Goal: Task Accomplishment & Management: Manage account settings

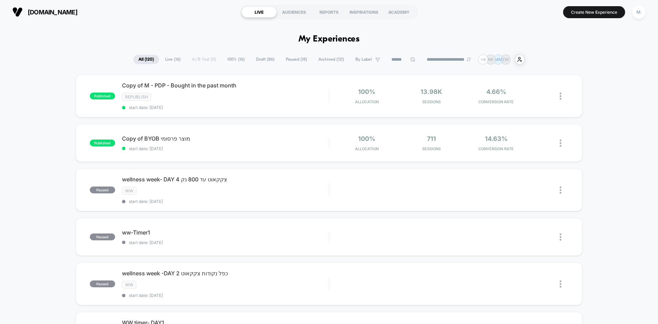
click at [171, 59] on span "Live ( 16 )" at bounding box center [173, 59] width 26 height 9
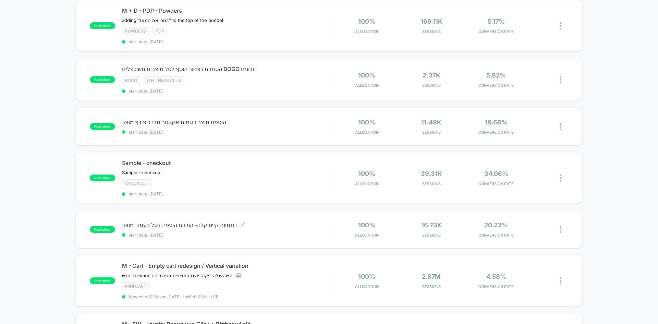
scroll to position [274, 0]
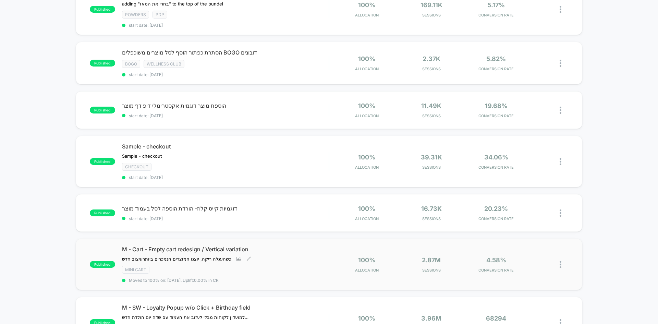
click at [283, 265] on div "M - Cart - Empty cart redesign / Vertical variation כשהעגלה ריקה, יוצגו המוצרים…" at bounding box center [225, 264] width 207 height 37
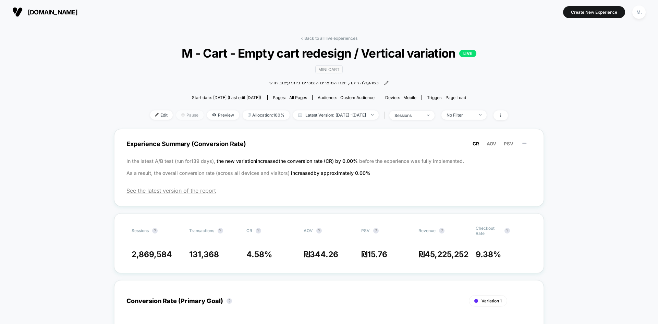
click at [176, 114] on span "Pause" at bounding box center [189, 114] width 27 height 9
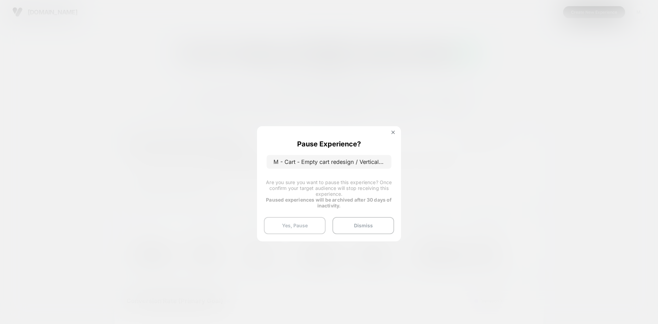
click at [292, 227] on button "Yes, Pause" at bounding box center [295, 225] width 62 height 17
